Goal: Check status: Check status

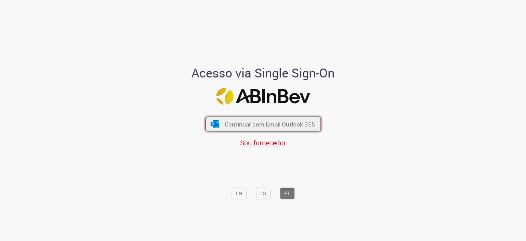
click at [272, 120] on span "Continuar com Email Outlook 365" at bounding box center [269, 124] width 90 height 8
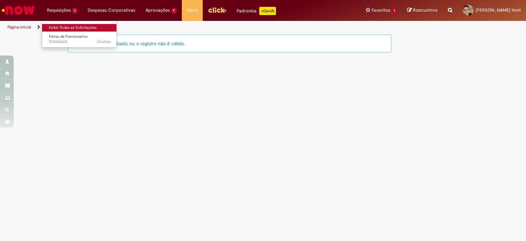
click at [75, 27] on link "Exibir Todas as Solicitações" at bounding box center [79, 28] width 75 height 8
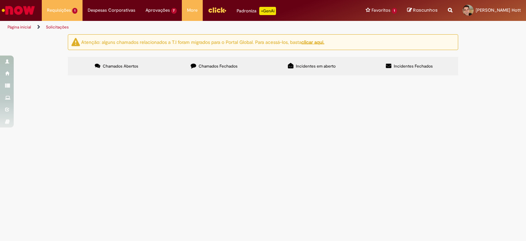
click at [0, 0] on span "R13446620" at bounding box center [0, 0] width 0 height 0
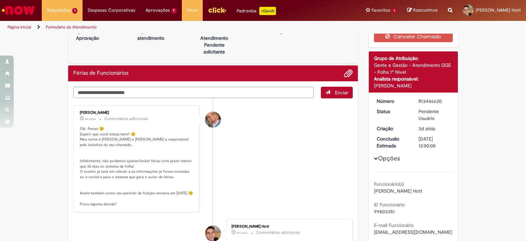
scroll to position [34, 0]
